Goal: Navigation & Orientation: Find specific page/section

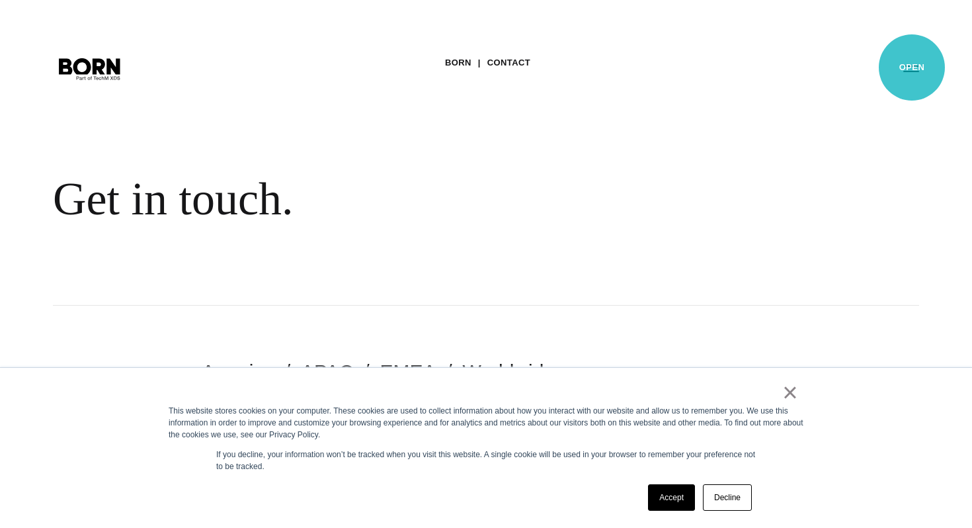
click at [912, 67] on button "Primary Menu" at bounding box center [911, 68] width 32 height 28
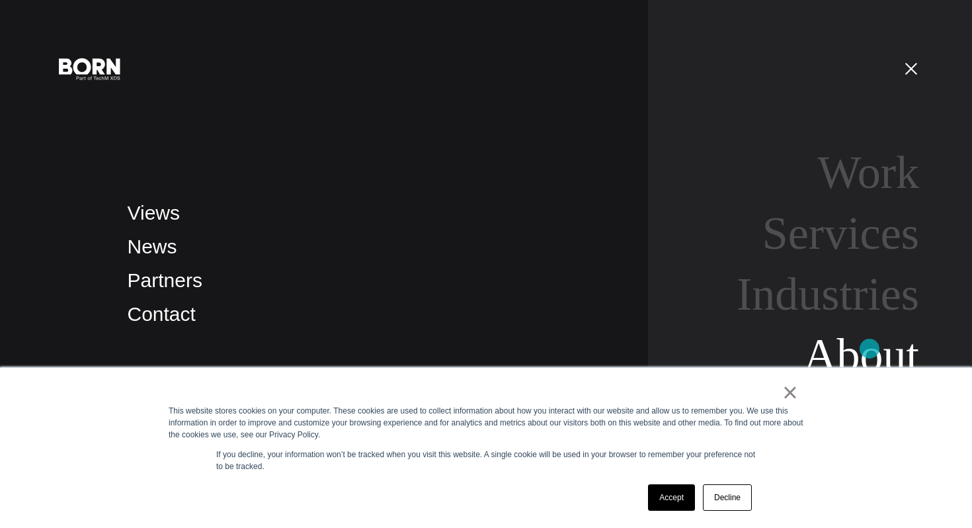
click at [869, 348] on link "About" at bounding box center [861, 354] width 116 height 51
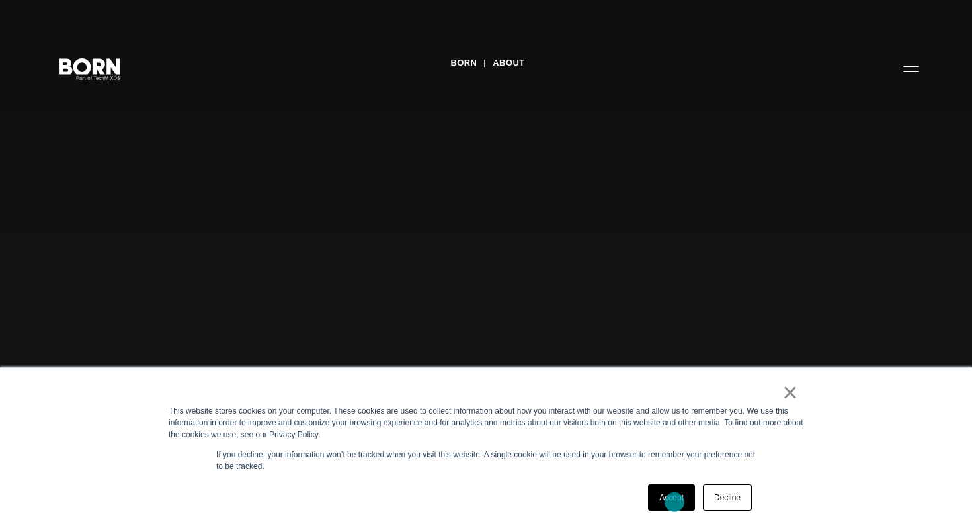
click at [674, 502] on link "Accept" at bounding box center [671, 497] width 47 height 26
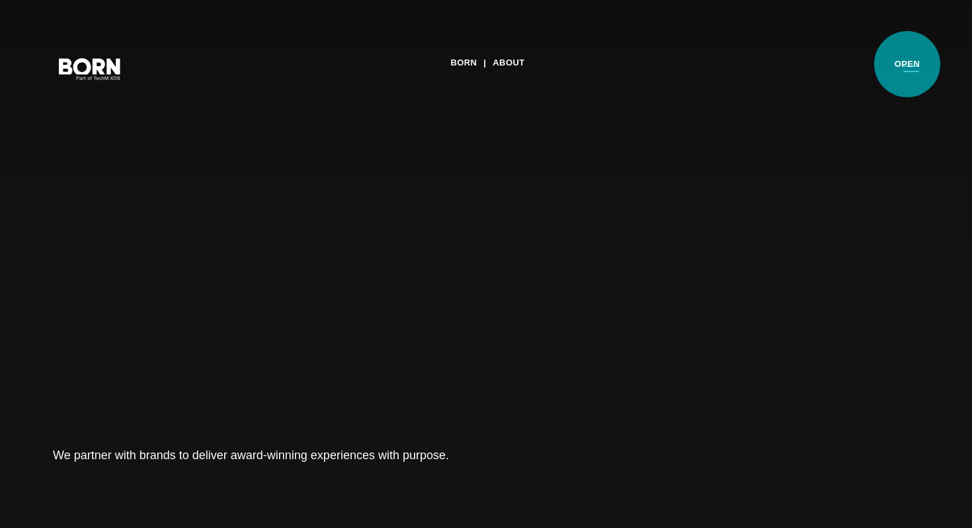
click at [907, 64] on button "Primary Menu" at bounding box center [911, 68] width 32 height 28
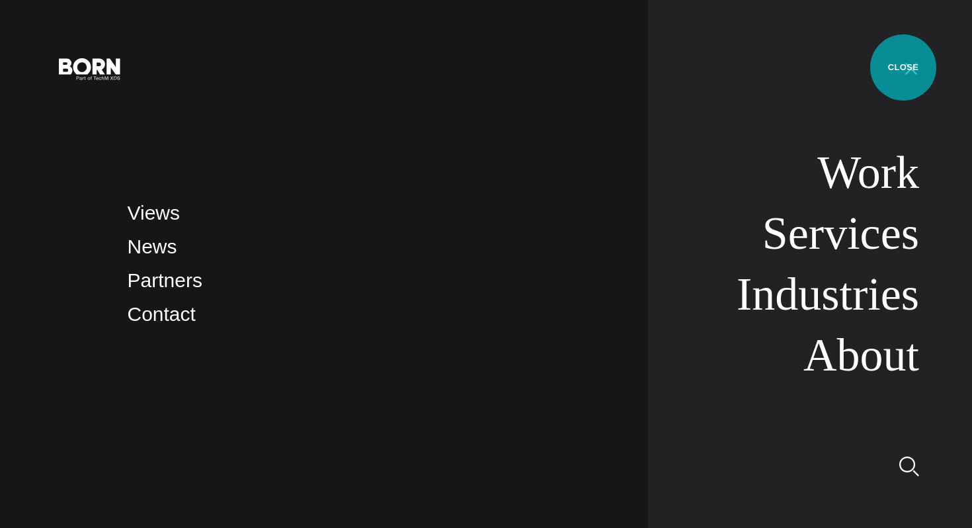
click at [903, 67] on button "Primary Menu" at bounding box center [911, 68] width 32 height 28
